Goal: Task Accomplishment & Management: Manage account settings

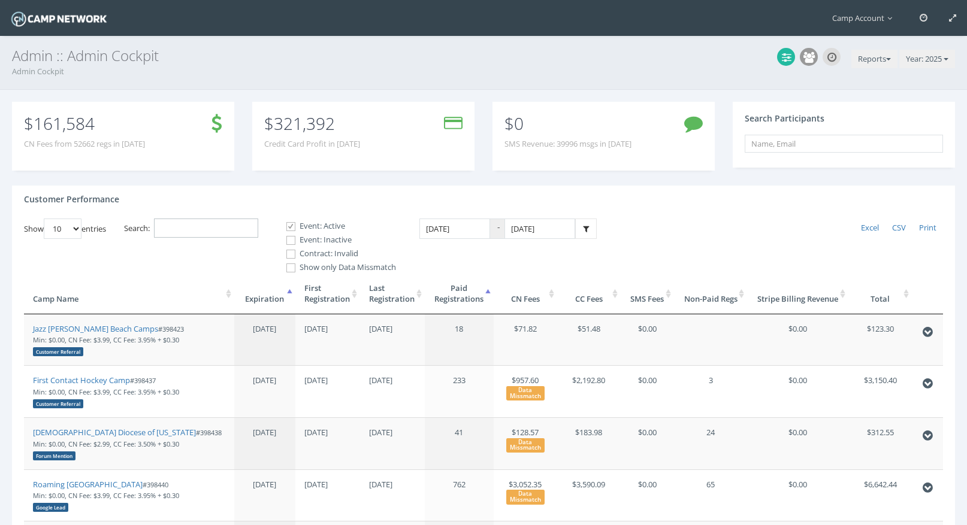
click at [233, 220] on input "Search:" at bounding box center [206, 229] width 104 height 20
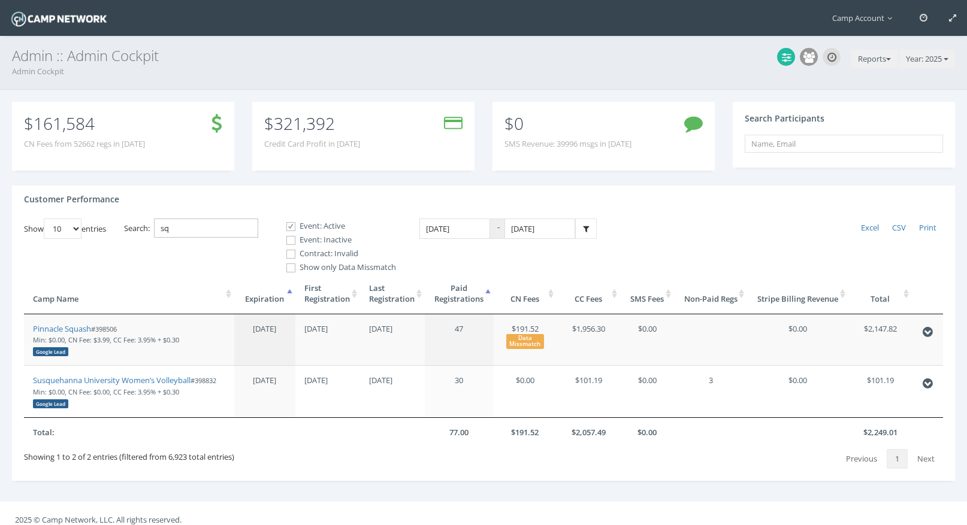
type input "s"
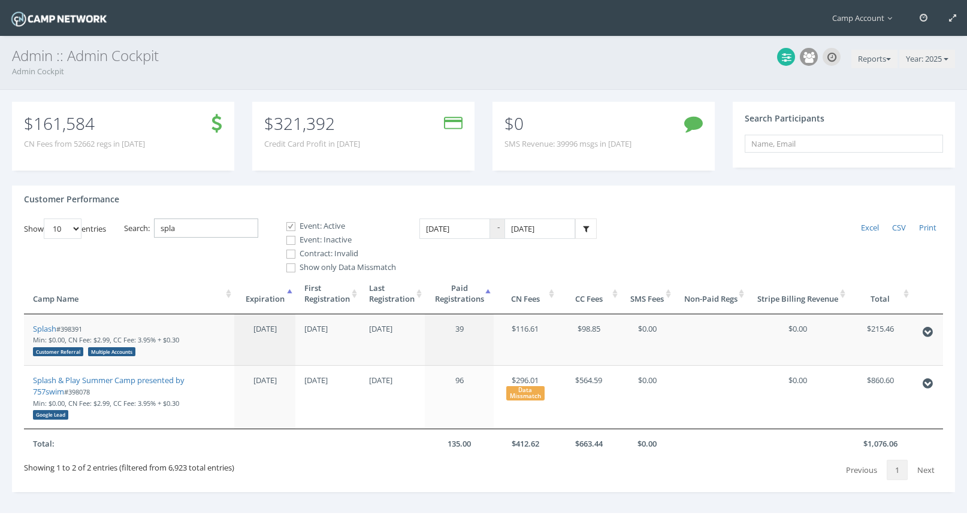
type input "spla"
drag, startPoint x: 121, startPoint y: 380, endPoint x: 162, endPoint y: 2, distance: 380.9
click at [0, 0] on main "Camp Account My Profile My Events My Team" at bounding box center [483, 274] width 967 height 549
drag, startPoint x: 86, startPoint y: 329, endPoint x: 62, endPoint y: 328, distance: 23.4
click at [62, 328] on small "#398391 Min: $0.00, CN Fee: $2.99, CC Fee: 3.95% + $0.30 Customer Referral Mult…" at bounding box center [106, 340] width 146 height 31
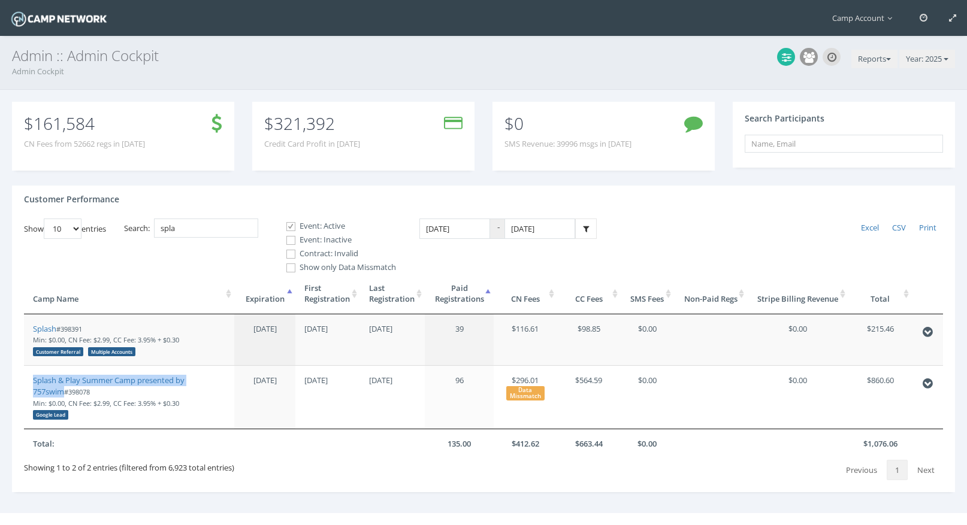
copy small "398391"
drag, startPoint x: 44, startPoint y: 328, endPoint x: 85, endPoint y: 8, distance: 321.9
click at [0, 0] on main "Camp Account My Profile My Events My Team" at bounding box center [483, 274] width 967 height 549
click at [806, 57] on icon at bounding box center [808, 57] width 11 height 11
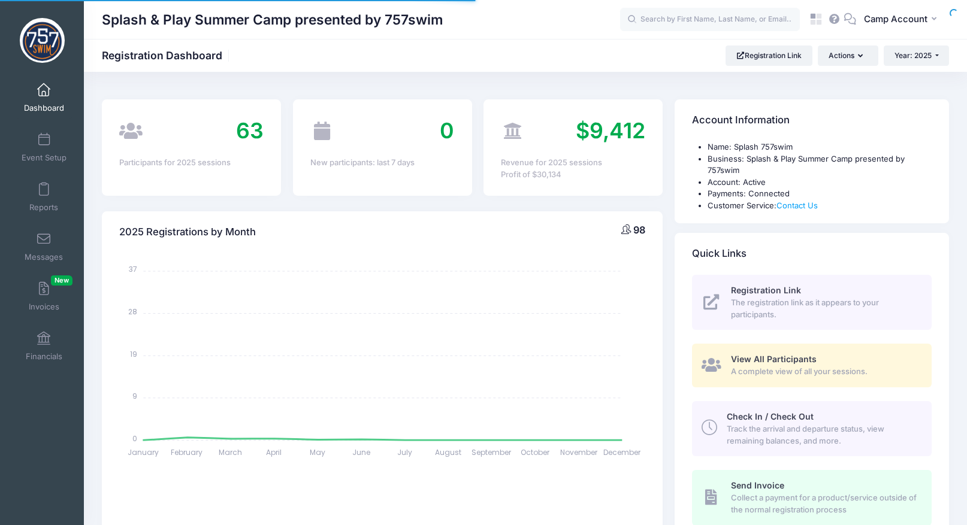
select select
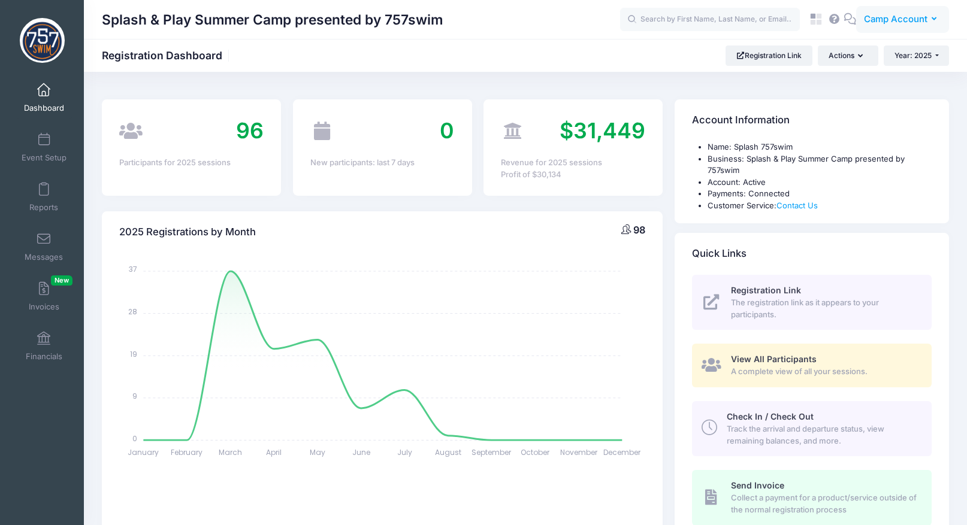
click at [888, 22] on span "Camp Account" at bounding box center [896, 19] width 64 height 13
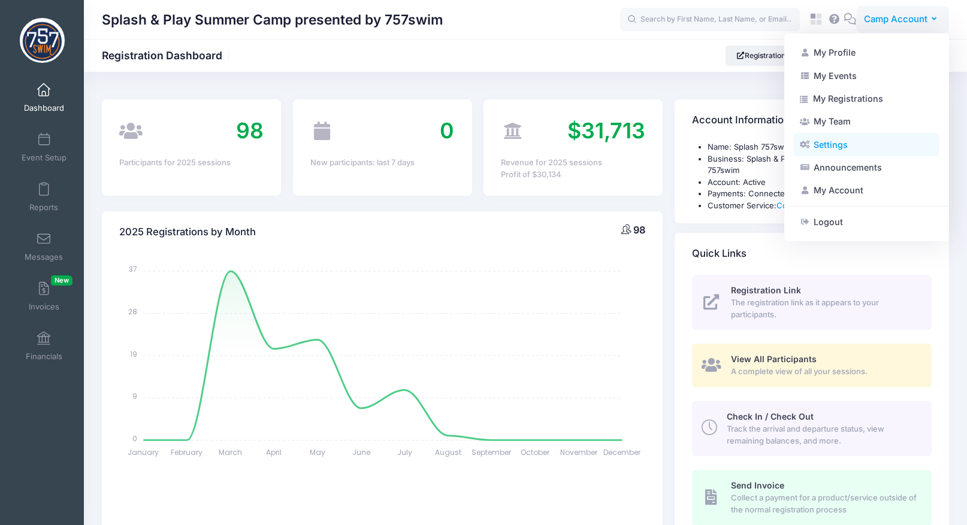
click at [881, 147] on link "Settings" at bounding box center [867, 144] width 146 height 23
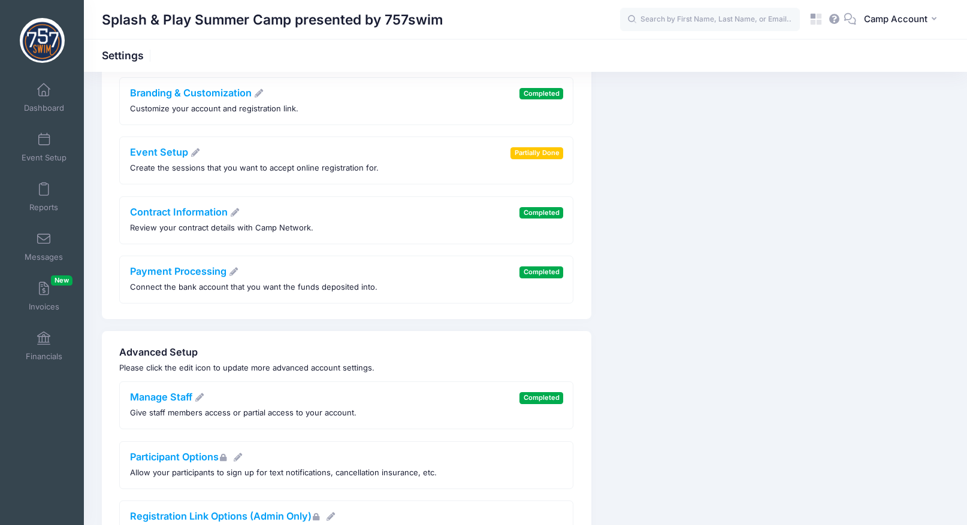
scroll to position [255, 0]
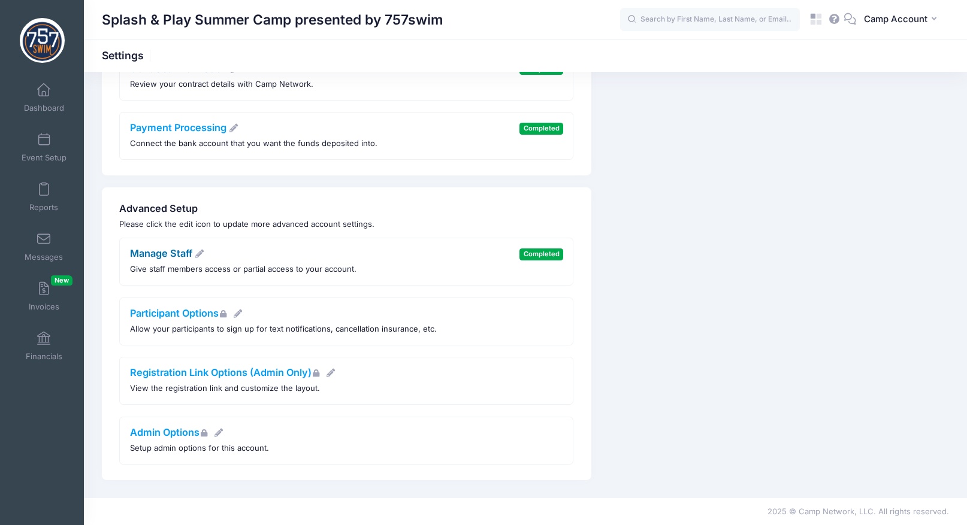
click at [185, 255] on link "Manage Staff" at bounding box center [167, 253] width 75 height 12
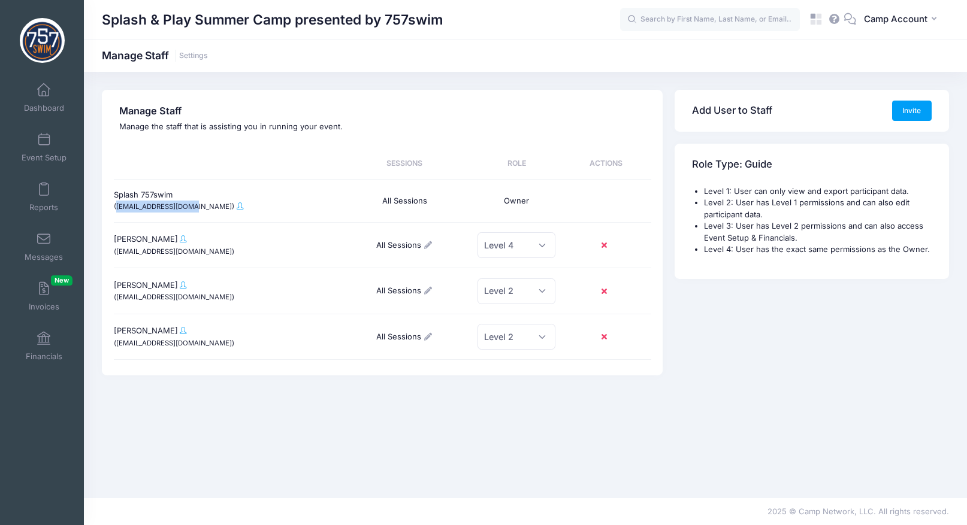
drag, startPoint x: 191, startPoint y: 208, endPoint x: 117, endPoint y: 208, distance: 73.7
click at [117, 208] on small "(director@757swim.com)" at bounding box center [174, 206] width 120 height 8
copy small "director@757swim.com"
click at [914, 22] on span "Camp Account" at bounding box center [896, 19] width 64 height 13
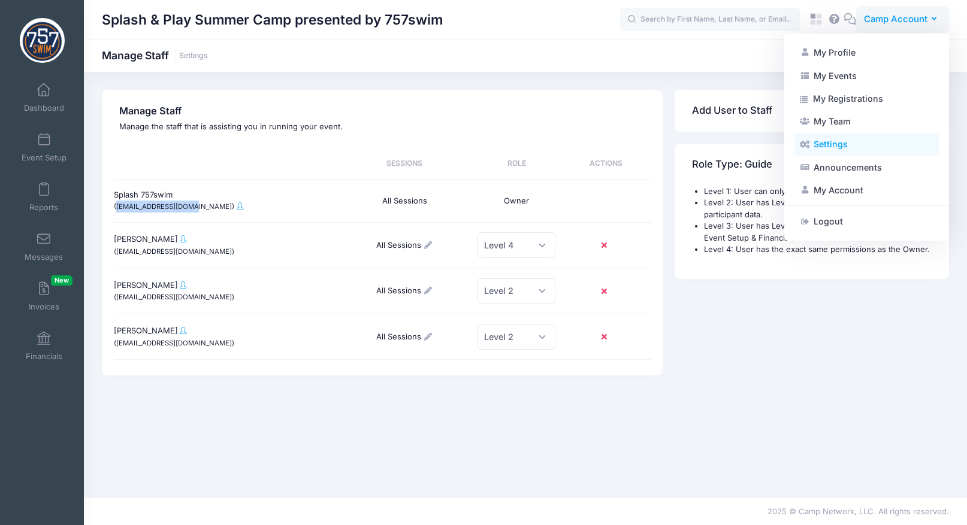
click at [866, 138] on link "Settings" at bounding box center [867, 144] width 146 height 23
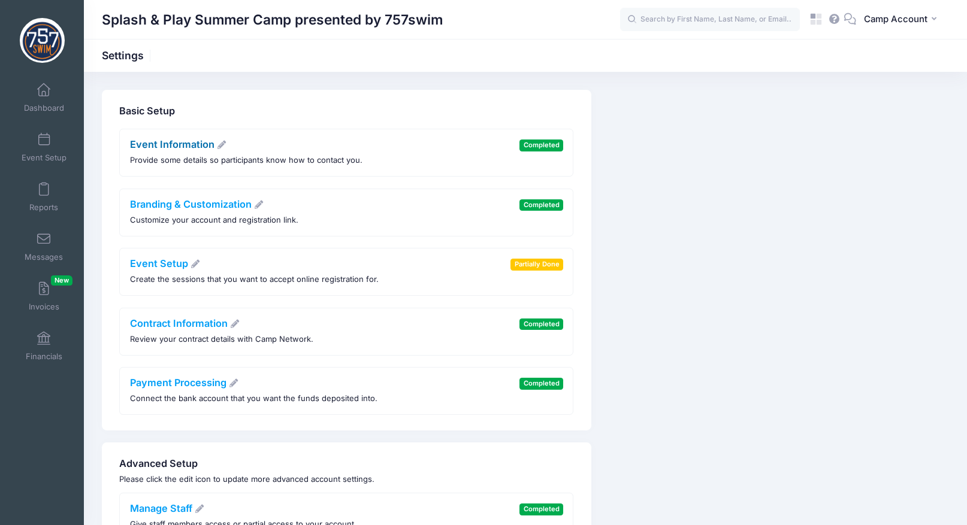
click at [182, 143] on link "Event Information" at bounding box center [178, 144] width 97 height 12
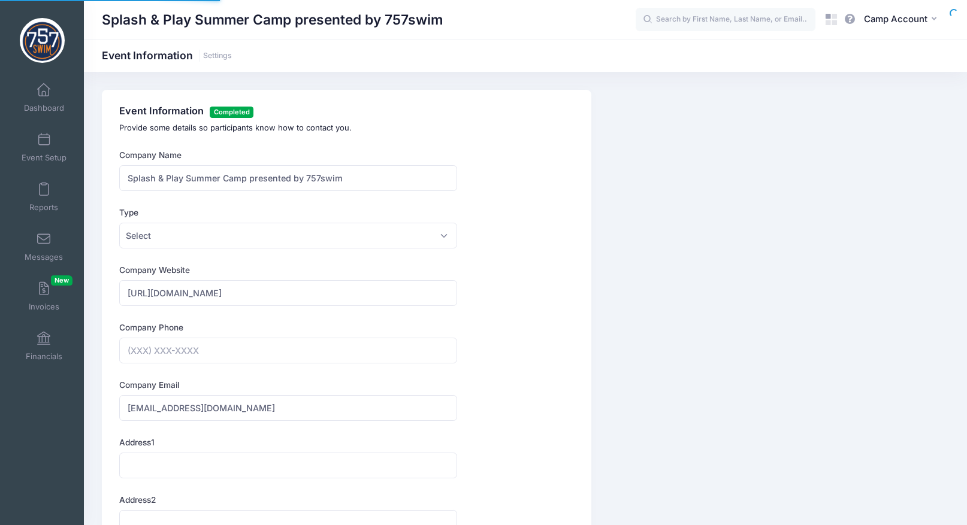
type input "[PHONE_NUMBER]"
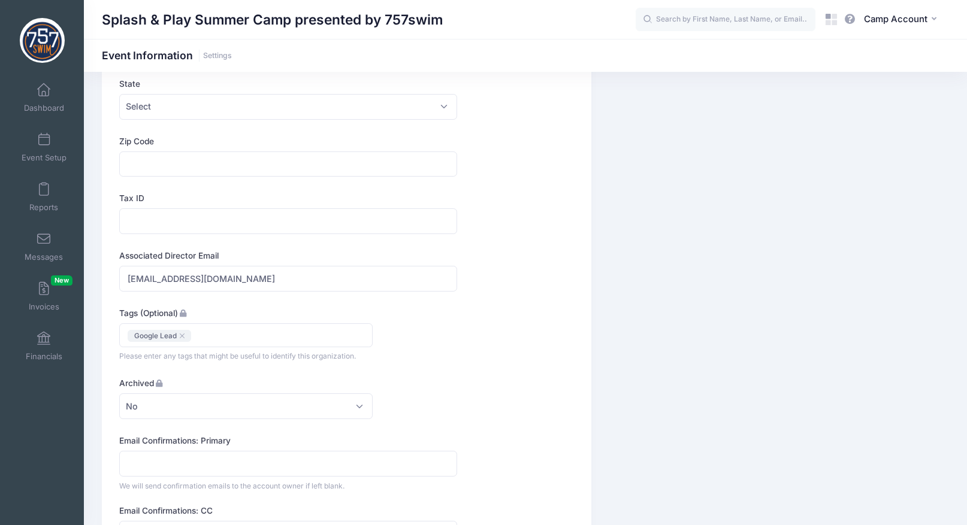
scroll to position [536, 0]
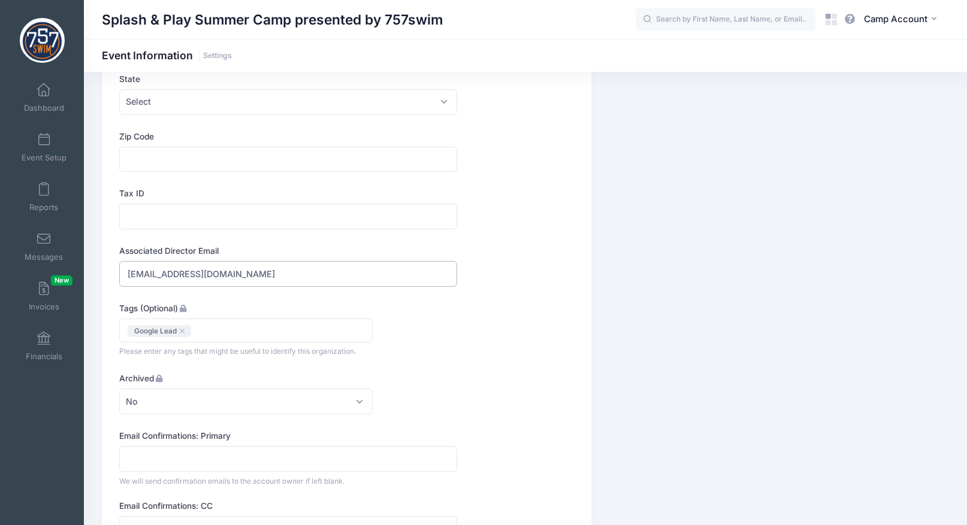
drag, startPoint x: 294, startPoint y: 277, endPoint x: 104, endPoint y: 252, distance: 192.1
click at [104, 252] on div "Event Information Completed Provide some details so participants know how to co…" at bounding box center [346, 311] width 489 height 1514
paste input "coachlindsay"
type input "coachlindsay@757swim.com"
click at [477, 316] on div "Company Name Splash & Play Summer Camp presented by 757swim Type Select Academi…" at bounding box center [347, 332] width 466 height 1439
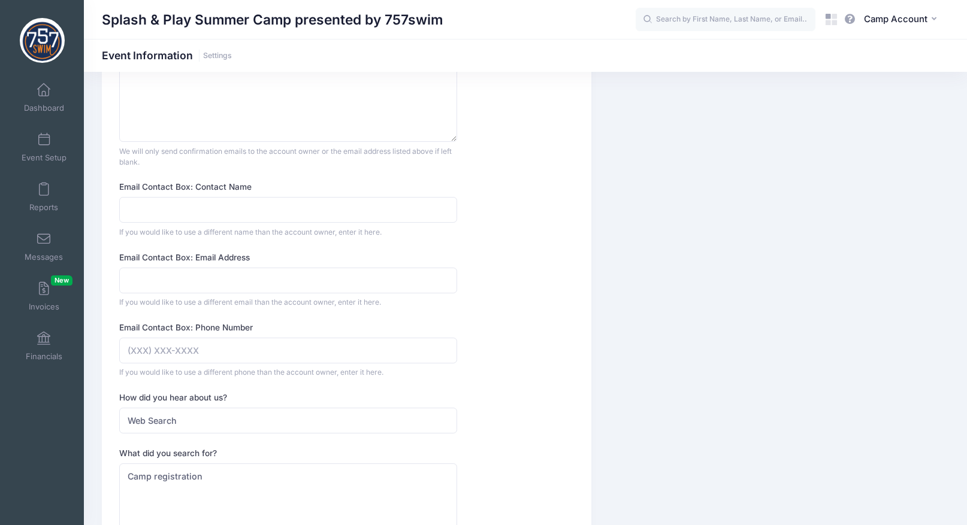
scroll to position [1123, 0]
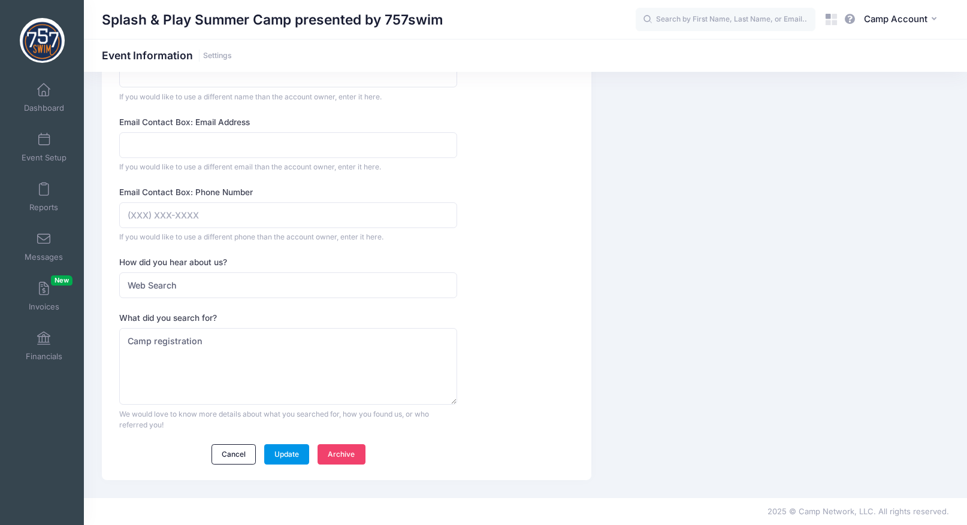
click at [292, 448] on link "Update" at bounding box center [287, 455] width 46 height 20
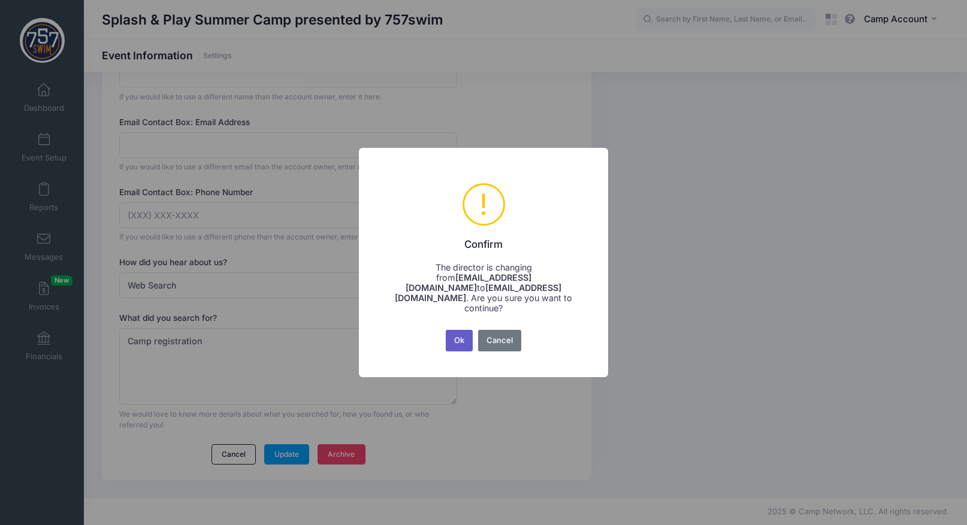
click at [461, 339] on button "Ok" at bounding box center [460, 341] width 28 height 22
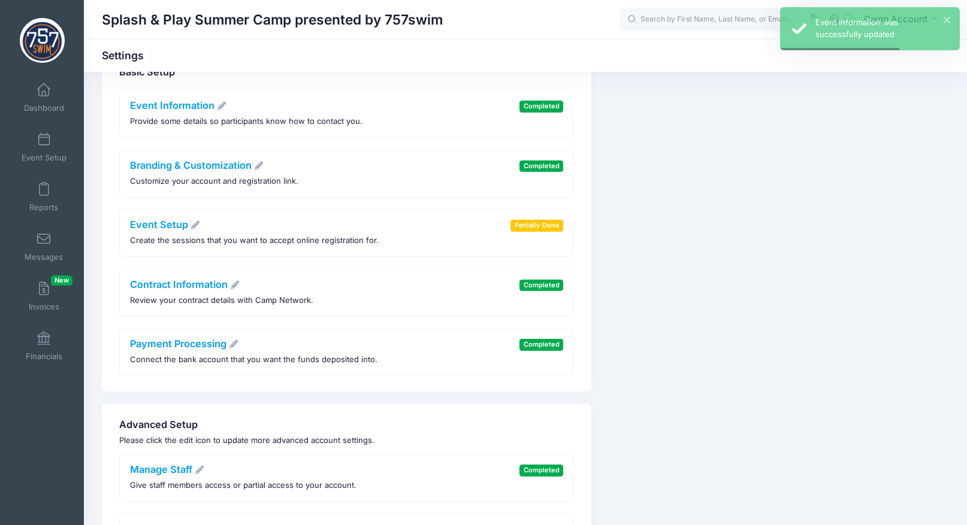
scroll to position [101, 0]
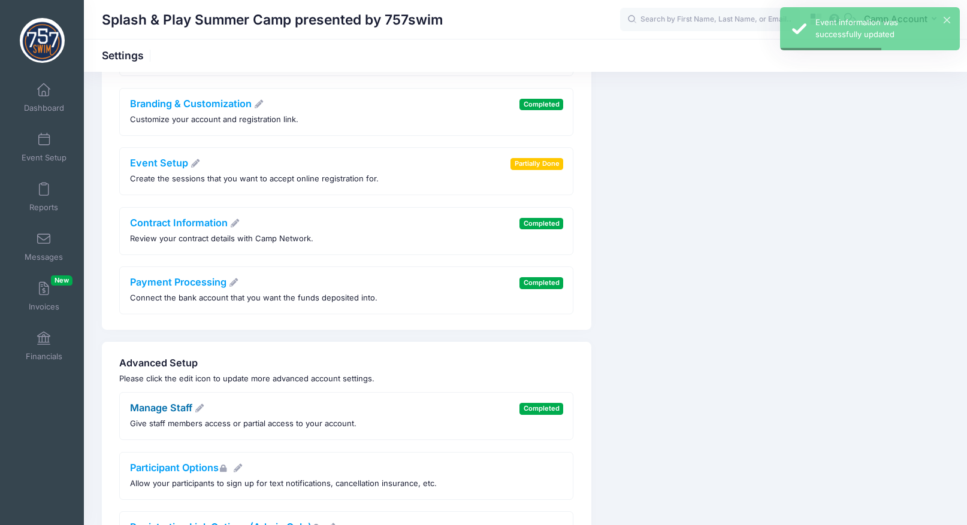
click at [182, 404] on link "Manage Staff" at bounding box center [167, 408] width 75 height 12
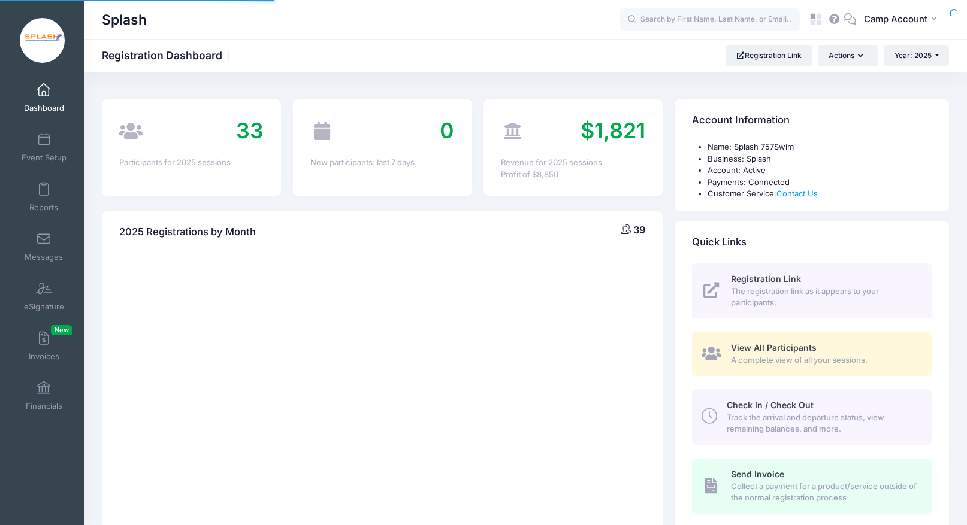
select select
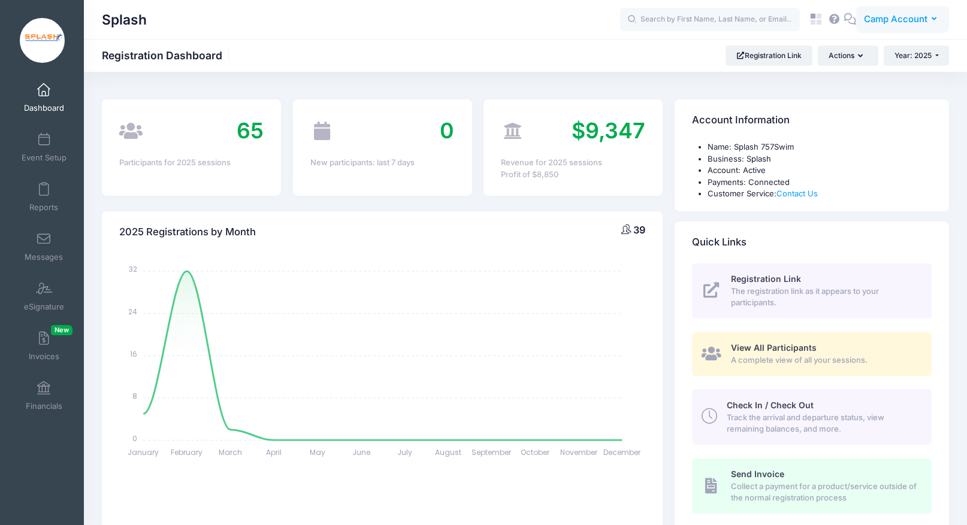
click at [903, 22] on span "Camp Account" at bounding box center [896, 19] width 64 height 13
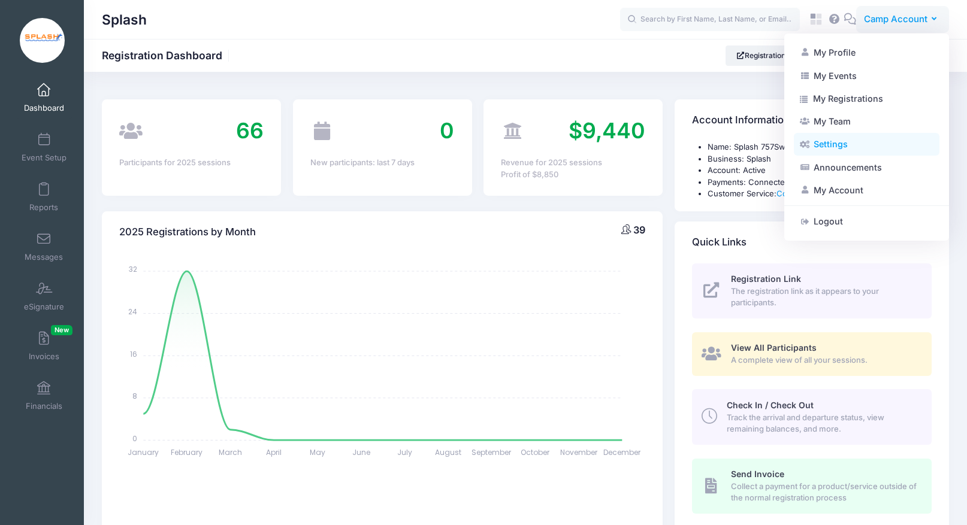
click at [858, 151] on link "Settings" at bounding box center [867, 144] width 146 height 23
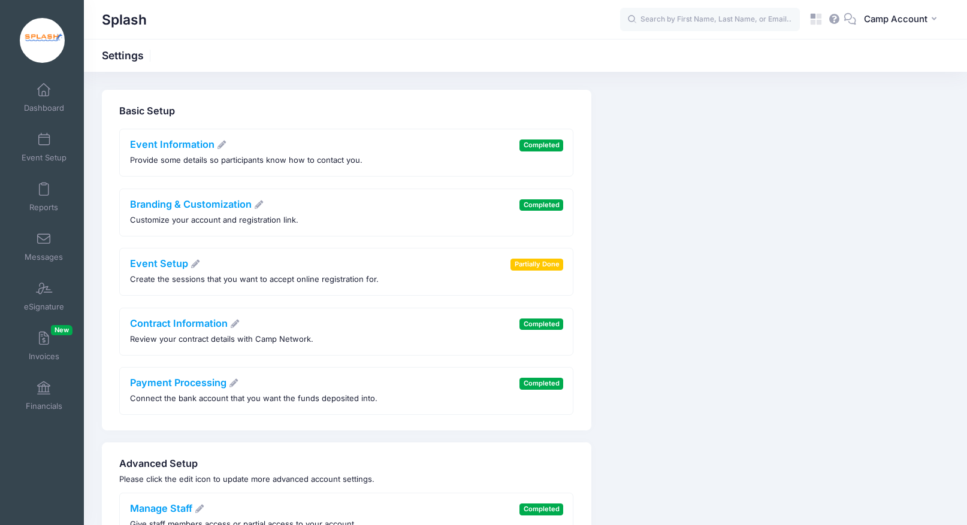
scroll to position [113, 0]
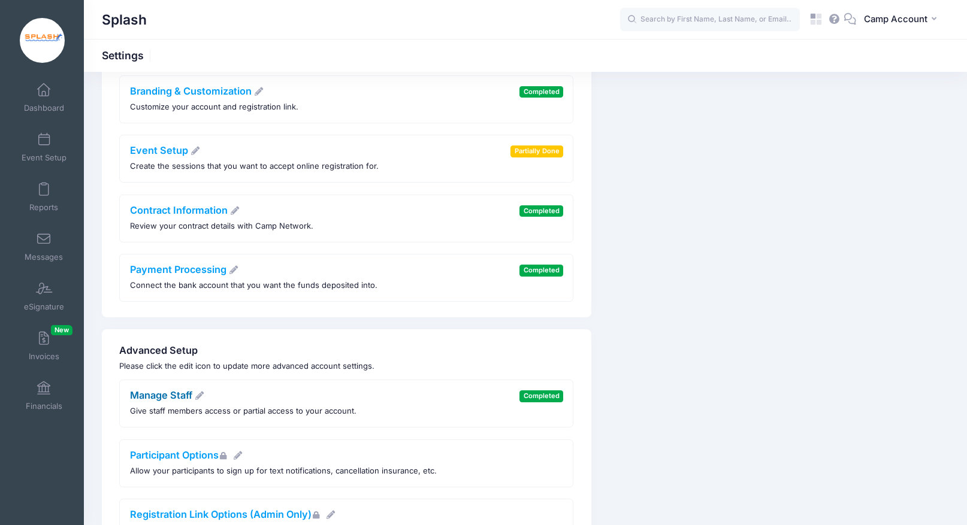
click at [179, 394] on link "Manage Staff" at bounding box center [167, 395] width 75 height 12
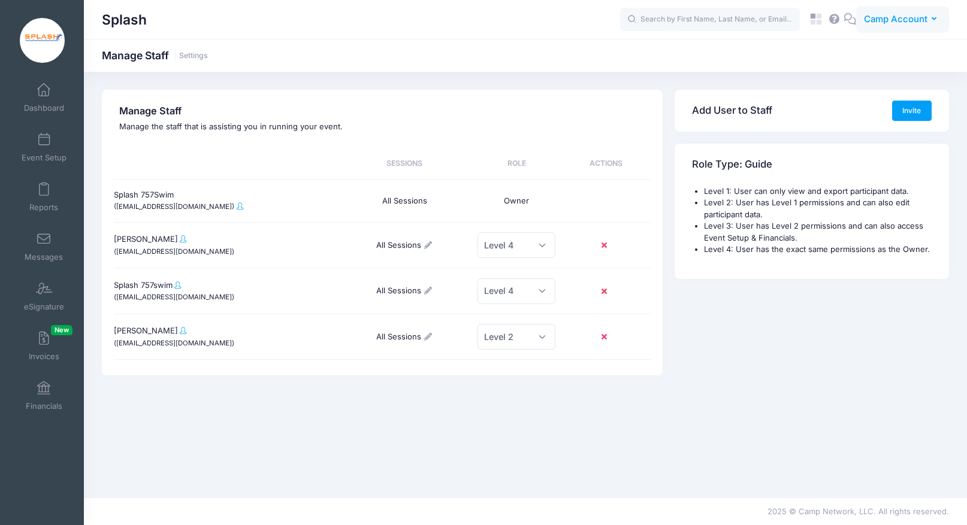
click at [902, 29] on button "CA Camp Account" at bounding box center [902, 20] width 93 height 28
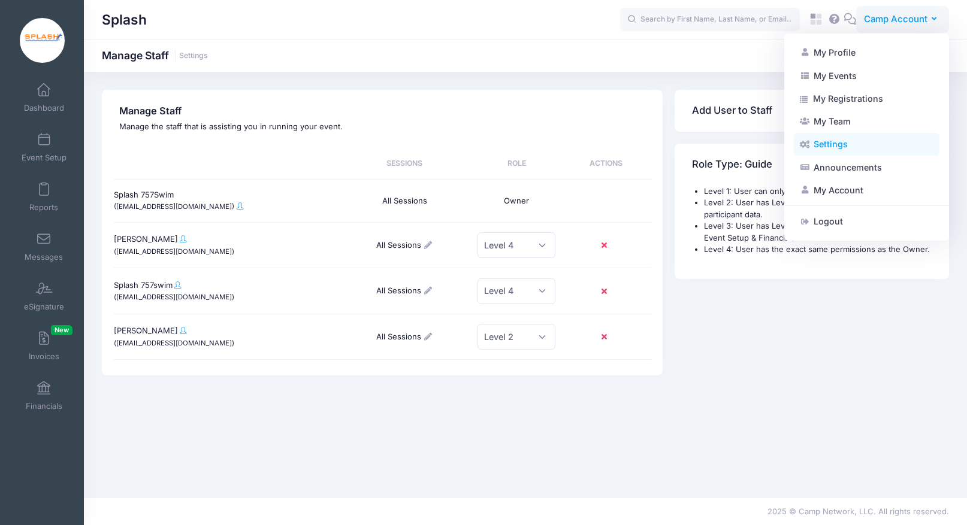
click at [829, 148] on link "Settings" at bounding box center [867, 144] width 146 height 23
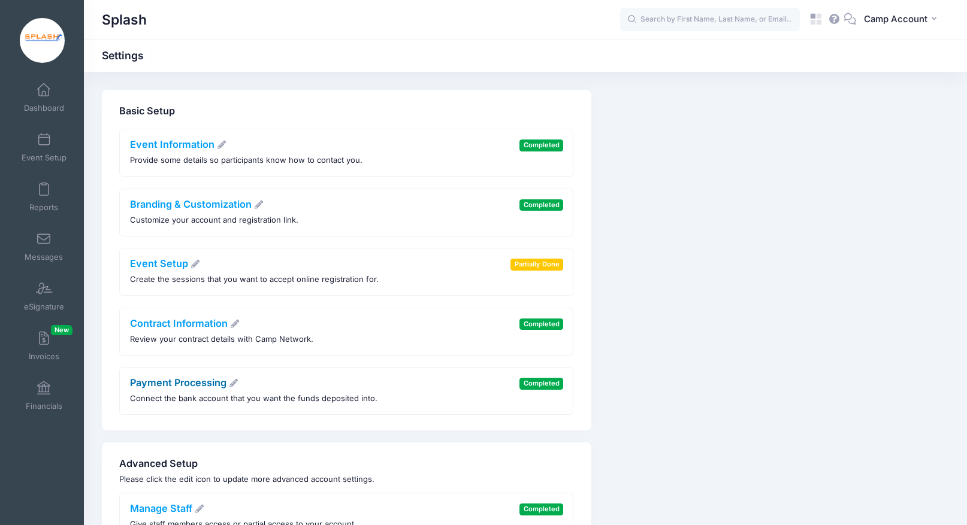
click at [189, 385] on link "Payment Processing" at bounding box center [184, 383] width 109 height 12
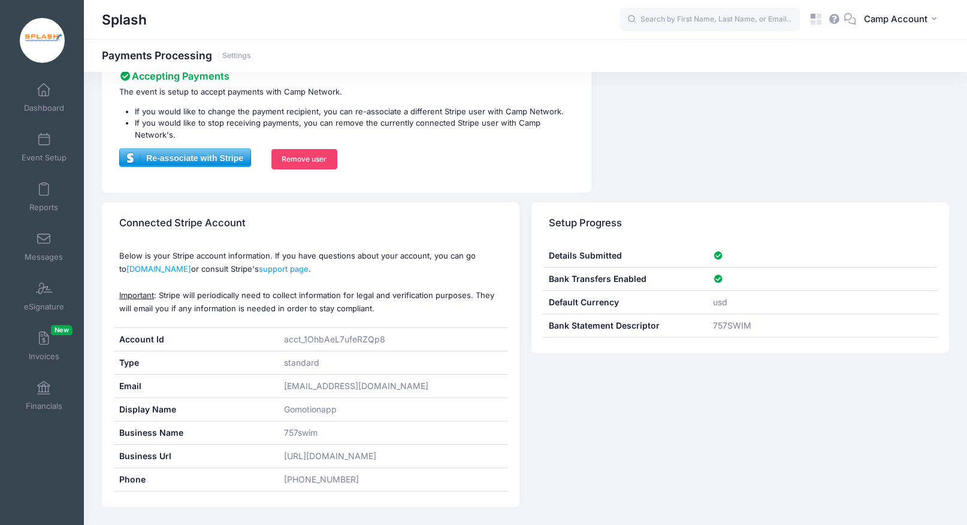
scroll to position [119, 0]
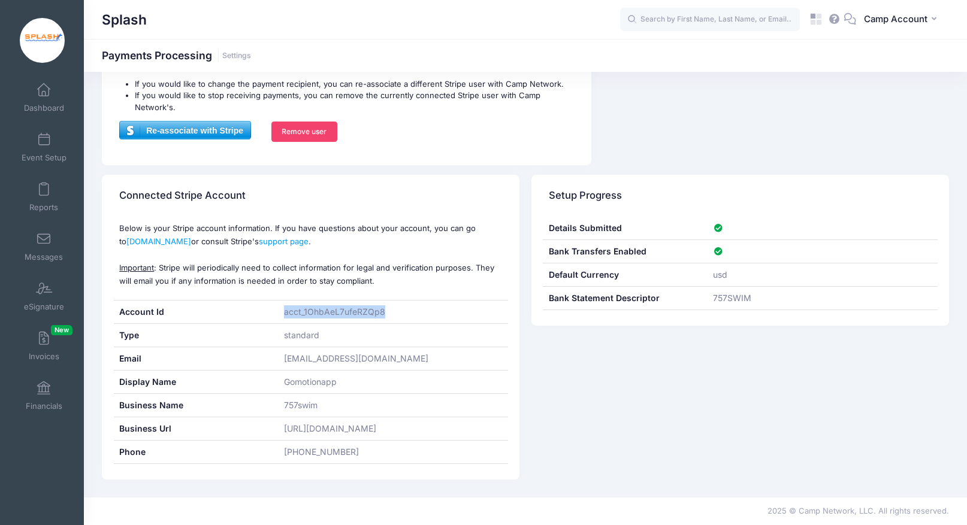
drag, startPoint x: 393, startPoint y: 300, endPoint x: 283, endPoint y: 303, distance: 109.7
click at [283, 303] on div "acct_1OhbAeL7ufeRZQp8" at bounding box center [393, 312] width 230 height 23
copy div "acct_1OhbAeL7ufeRZQp8"
click at [886, 28] on button "CA Camp Account" at bounding box center [902, 20] width 93 height 28
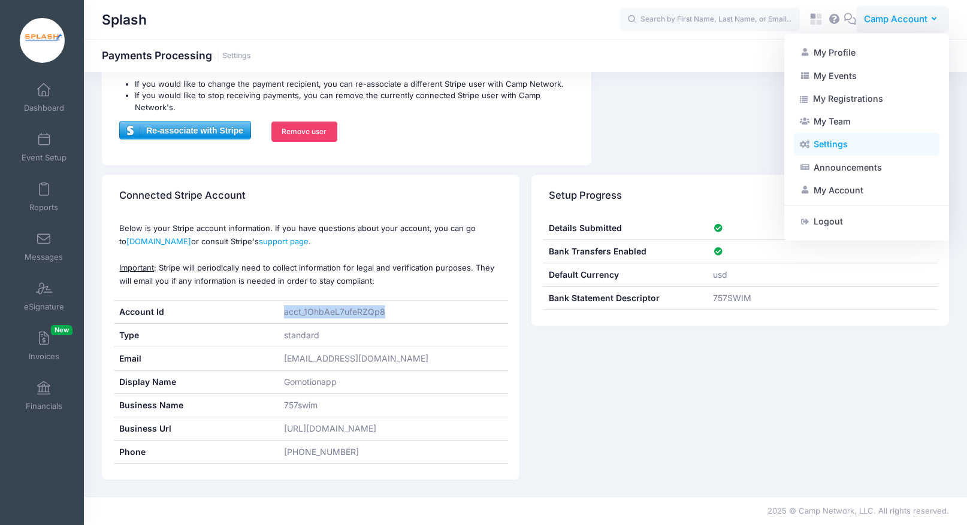
click at [840, 145] on link "Settings" at bounding box center [867, 144] width 146 height 23
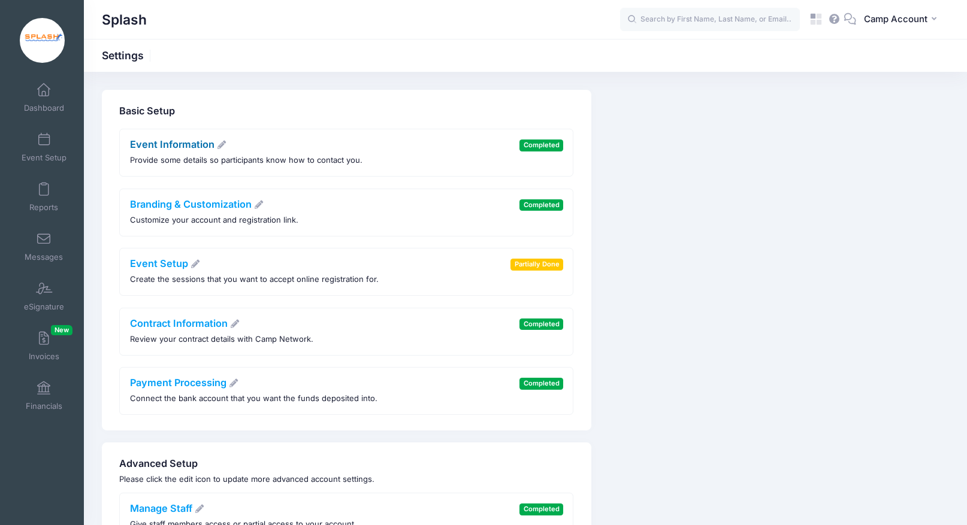
click at [155, 143] on link "Event Information" at bounding box center [178, 144] width 97 height 12
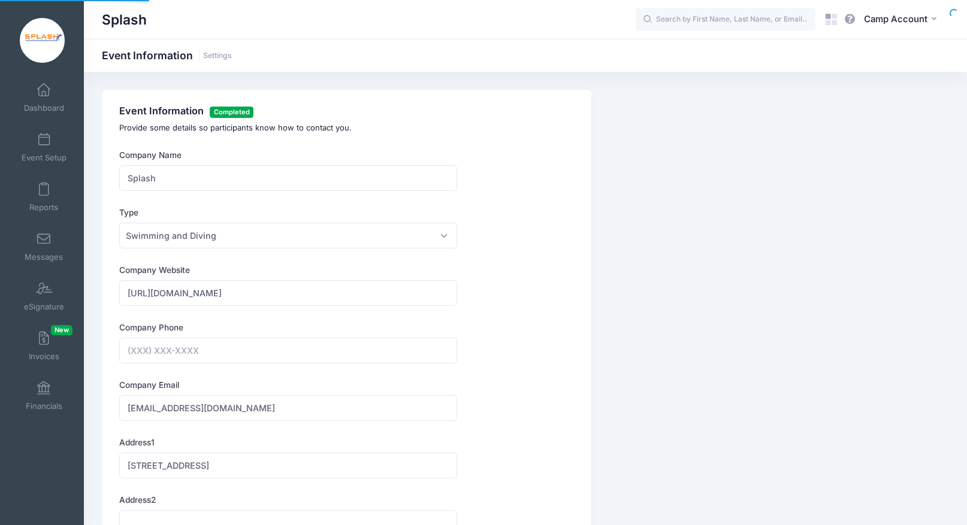
type input "[PHONE_NUMBER]"
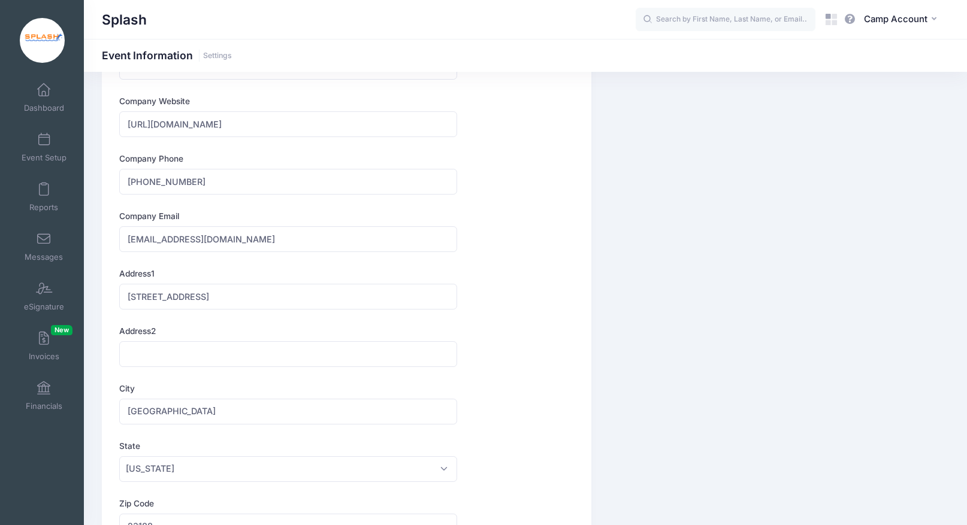
scroll to position [173, 0]
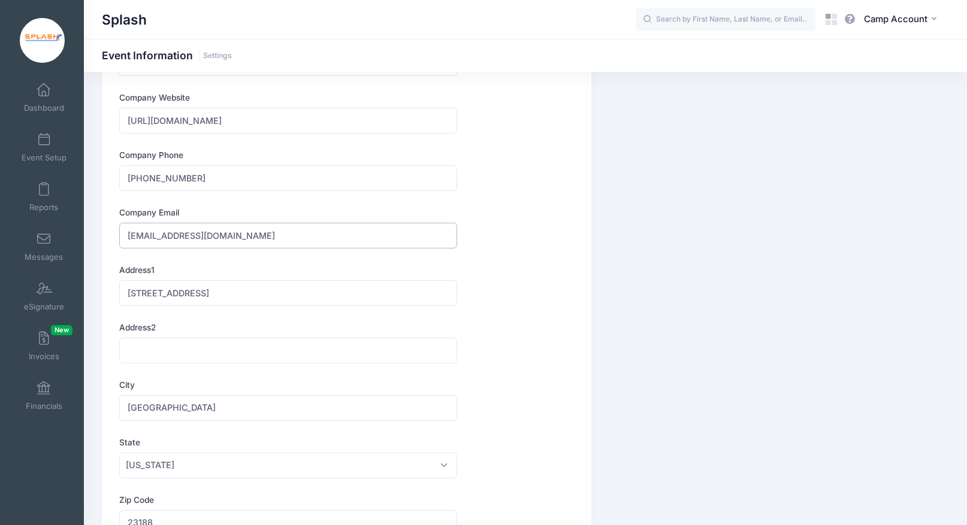
drag, startPoint x: 258, startPoint y: 236, endPoint x: 85, endPoint y: 218, distance: 173.5
paste input "acct_1OhbAeL7ufeRZQp8"
paste input "coachlindsay"
type input "[EMAIL_ADDRESS][DOMAIN_NAME]"
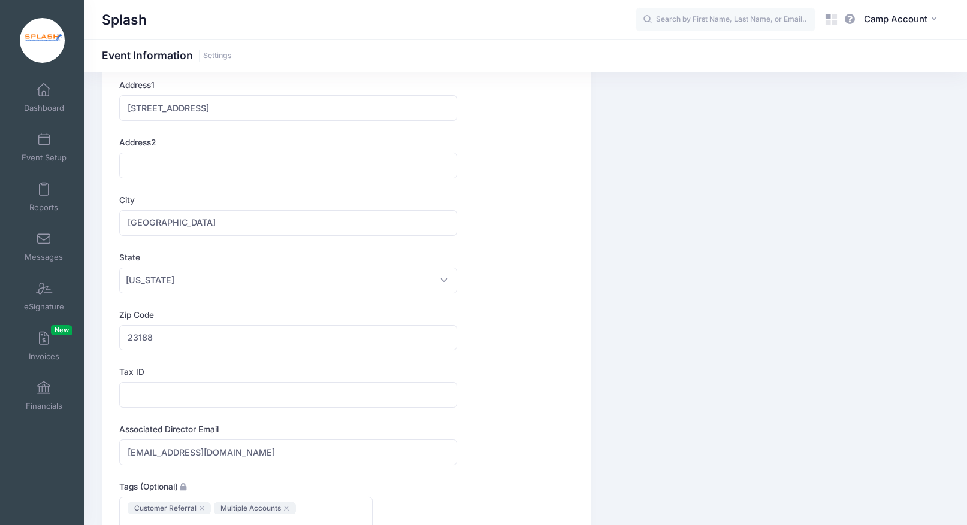
scroll to position [430, 0]
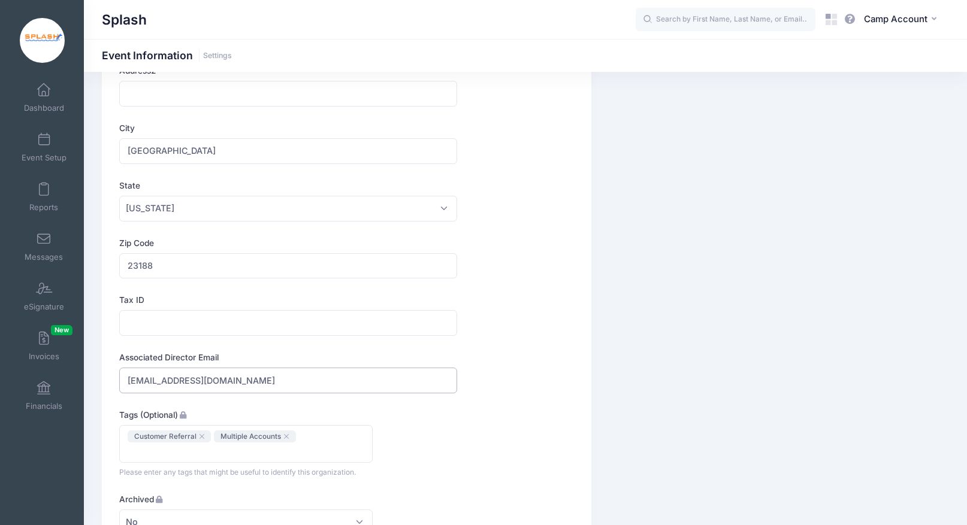
drag, startPoint x: 242, startPoint y: 376, endPoint x: 138, endPoint y: 362, distance: 105.1
click at [138, 362] on div "Associated Director Email [EMAIL_ADDRESS][DOMAIN_NAME]" at bounding box center [288, 373] width 338 height 42
paste input "coachlindsay"
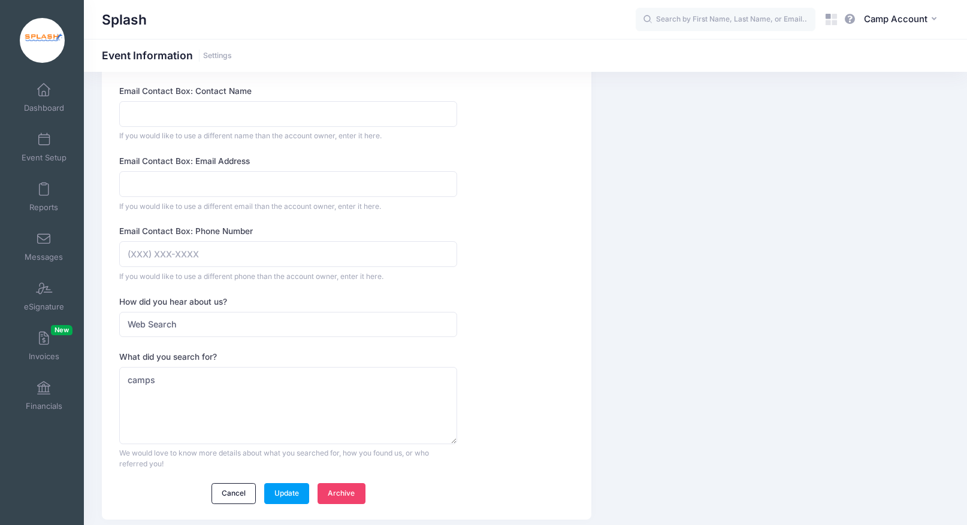
scroll to position [1138, 0]
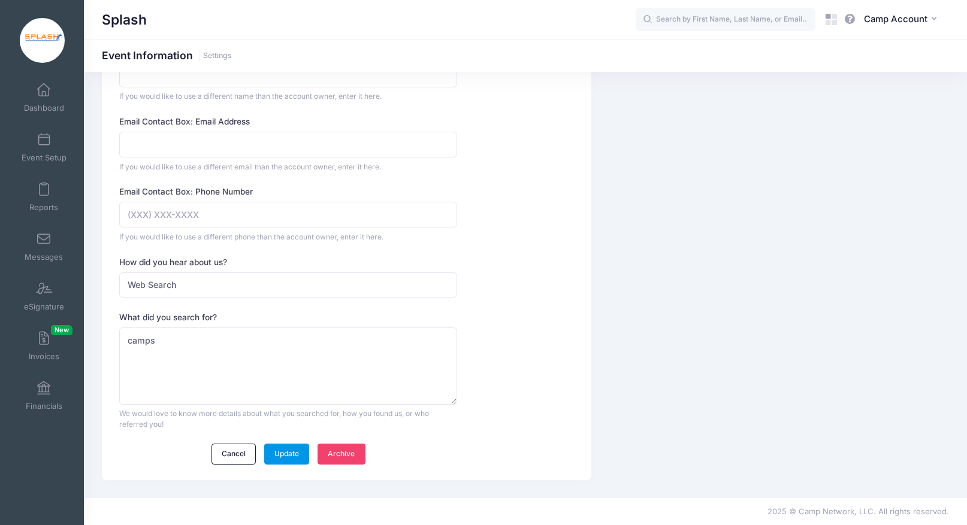
type input "[EMAIL_ADDRESS][DOMAIN_NAME]"
click at [285, 456] on link "Update" at bounding box center [287, 454] width 46 height 20
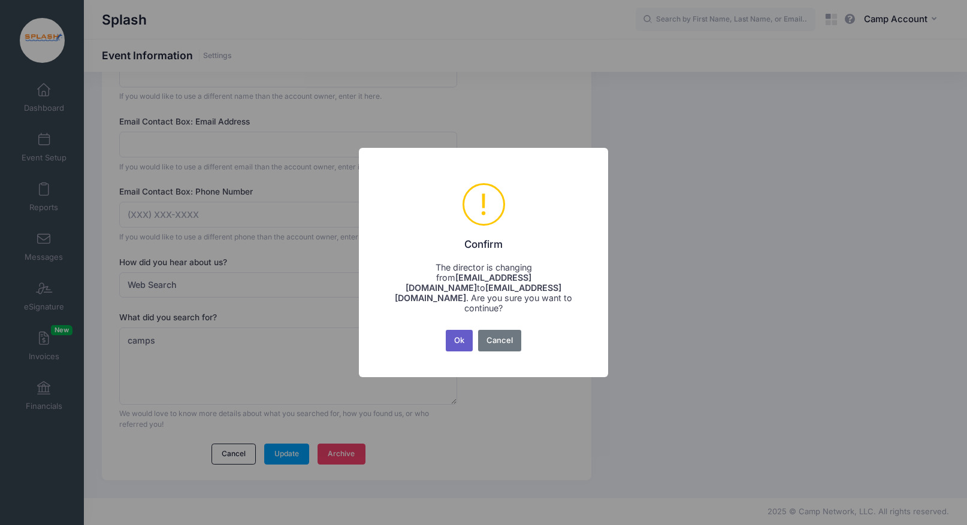
click at [461, 334] on button "Ok" at bounding box center [460, 341] width 28 height 22
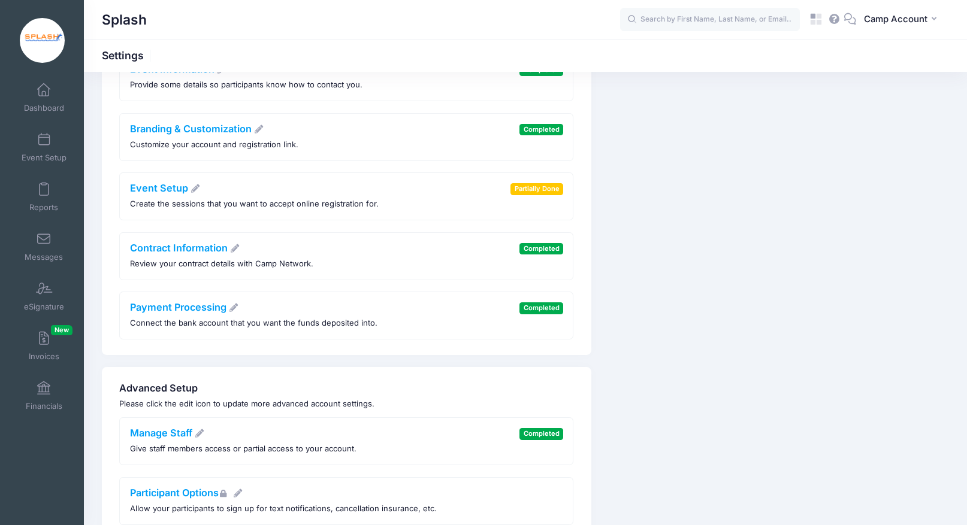
scroll to position [104, 0]
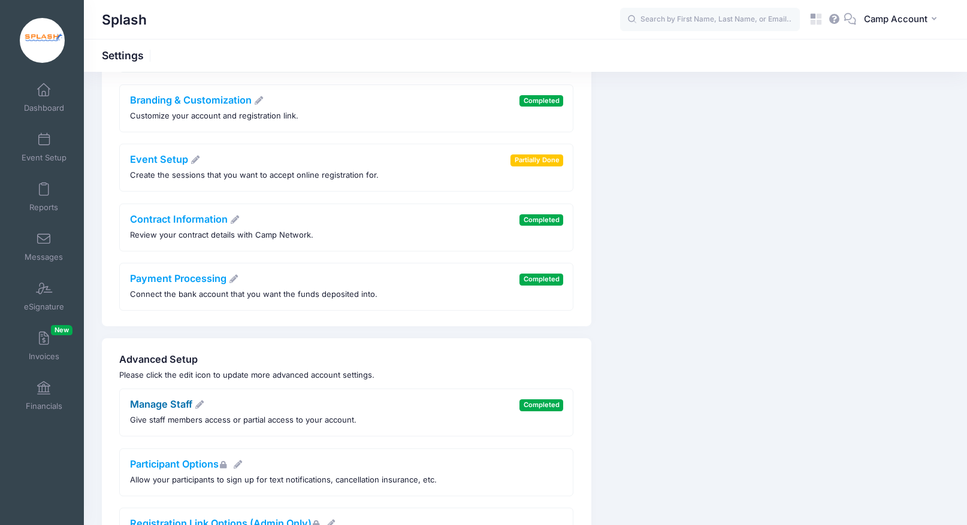
click at [179, 406] on link "Manage Staff" at bounding box center [167, 404] width 75 height 12
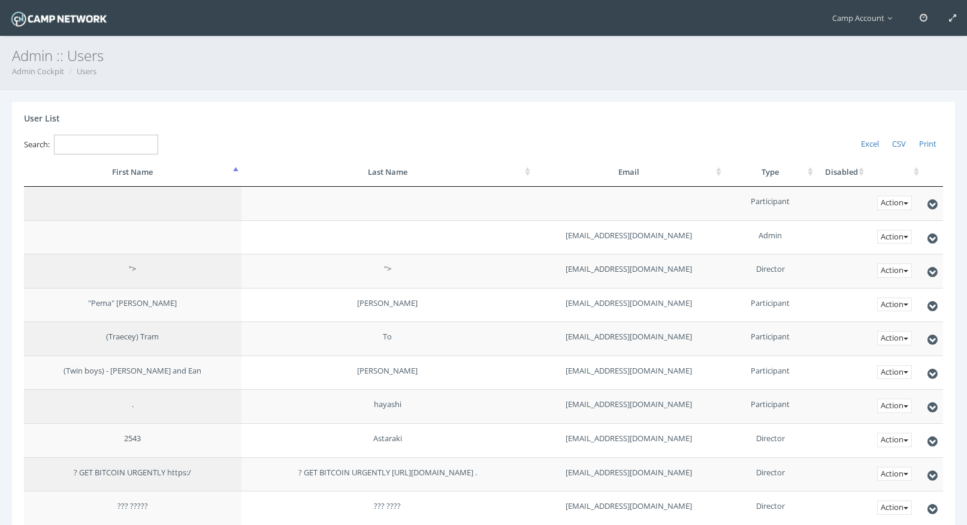
click at [144, 143] on input "Search:" at bounding box center [106, 145] width 104 height 20
paste input "[EMAIL_ADDRESS][DOMAIN_NAME]"
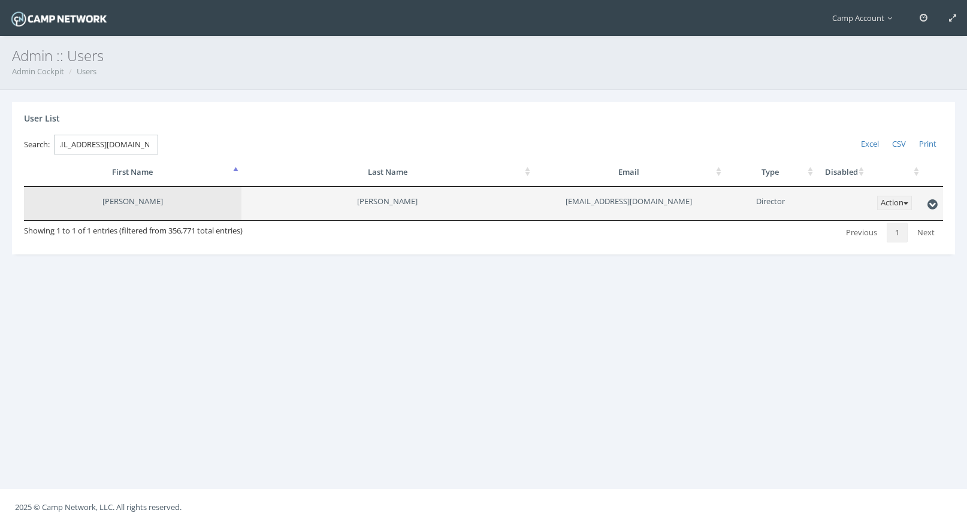
type input "[EMAIL_ADDRESS][DOMAIN_NAME]"
click at [894, 201] on button "Action" at bounding box center [894, 203] width 35 height 14
click at [883, 223] on link "Login as Login" at bounding box center [864, 227] width 95 height 20
